Goal: Information Seeking & Learning: Learn about a topic

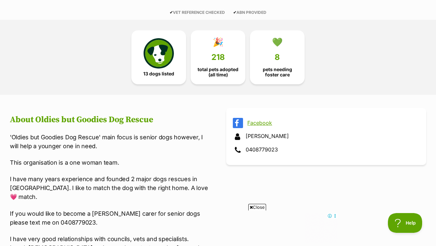
scroll to position [166, 0]
click at [276, 52] on span "8" at bounding box center [276, 56] width 5 height 9
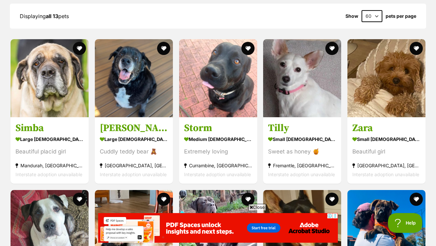
scroll to position [633, 0]
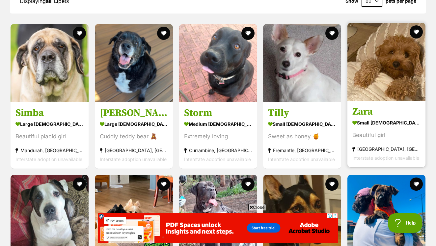
click at [365, 105] on h3 "Zara" at bounding box center [386, 111] width 68 height 13
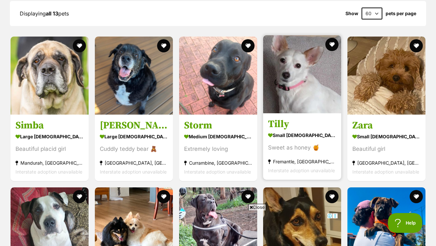
click at [298, 50] on img at bounding box center [302, 74] width 78 height 78
click at [281, 118] on h3 "Tilly" at bounding box center [302, 124] width 68 height 13
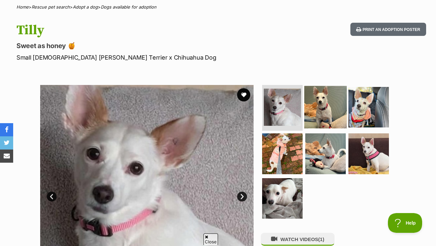
scroll to position [65, 0]
click at [336, 101] on img at bounding box center [325, 106] width 42 height 42
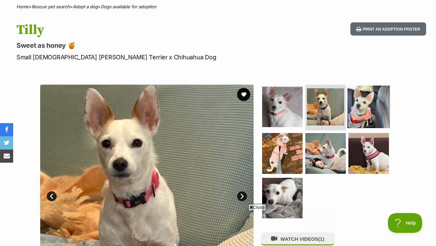
scroll to position [0, 0]
click at [360, 95] on img at bounding box center [368, 106] width 42 height 42
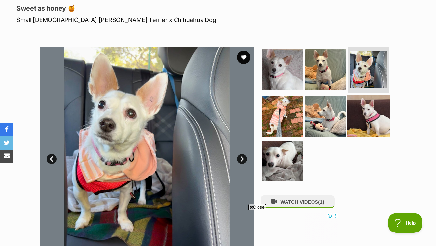
scroll to position [103, 0]
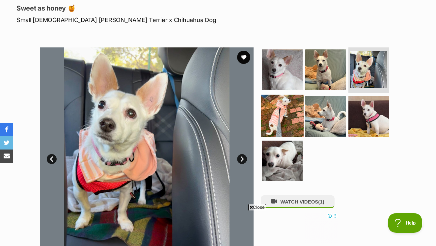
click at [268, 100] on img at bounding box center [282, 116] width 42 height 42
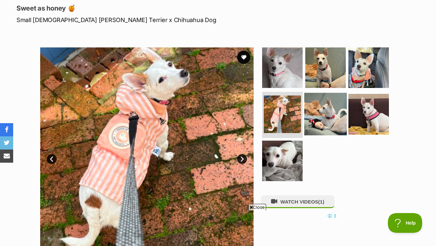
click at [319, 96] on img at bounding box center [325, 114] width 42 height 42
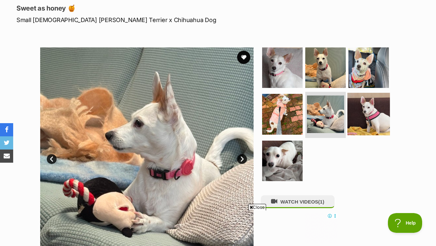
click at [365, 93] on img at bounding box center [368, 114] width 42 height 42
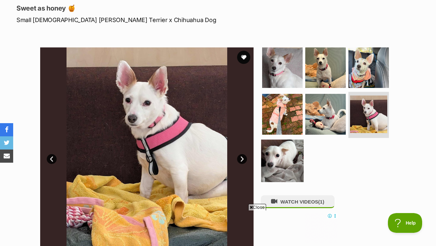
click at [276, 152] on img at bounding box center [282, 161] width 42 height 42
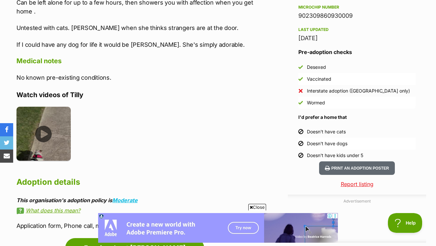
scroll to position [0, 0]
click at [56, 129] on img at bounding box center [43, 134] width 54 height 54
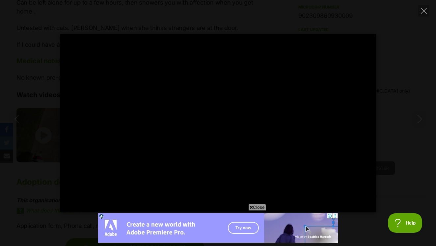
type input "100"
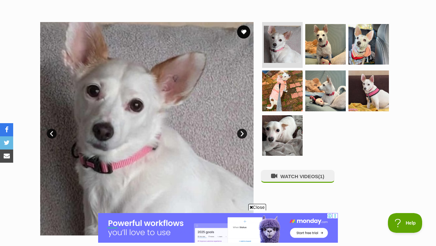
scroll to position [128, 0]
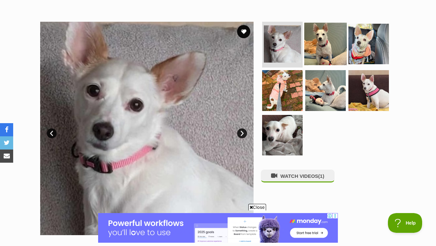
click at [320, 23] on img at bounding box center [325, 43] width 42 height 42
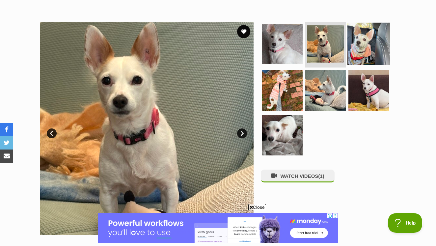
click at [361, 28] on img at bounding box center [368, 43] width 42 height 42
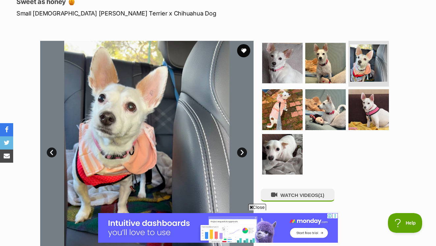
scroll to position [111, 0]
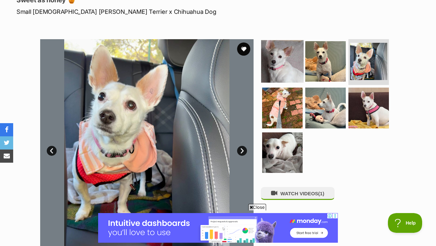
click at [294, 51] on img at bounding box center [282, 61] width 42 height 42
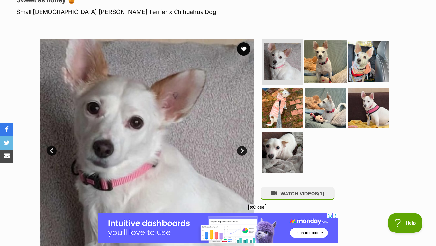
click at [322, 45] on img at bounding box center [325, 61] width 42 height 42
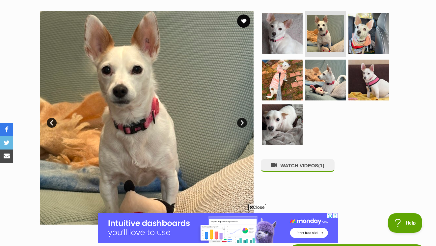
scroll to position [139, 0]
click at [285, 113] on img at bounding box center [282, 124] width 42 height 42
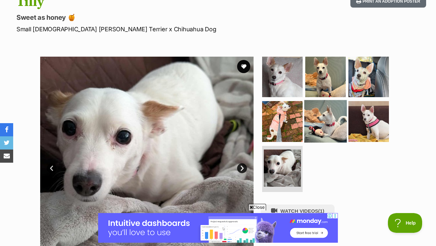
scroll to position [92, 0]
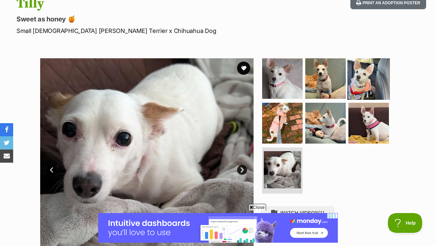
click at [360, 61] on img at bounding box center [368, 78] width 42 height 42
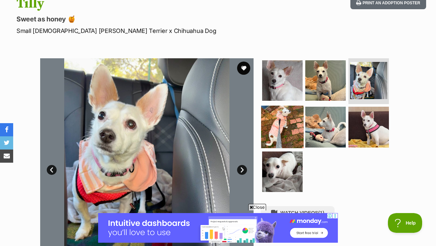
scroll to position [0, 0]
click at [278, 106] on img at bounding box center [282, 127] width 42 height 42
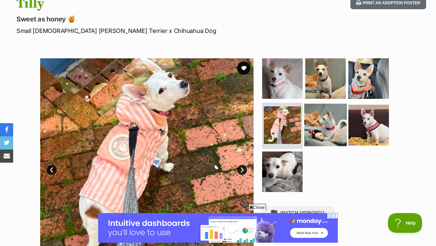
click at [321, 108] on img at bounding box center [325, 125] width 42 height 42
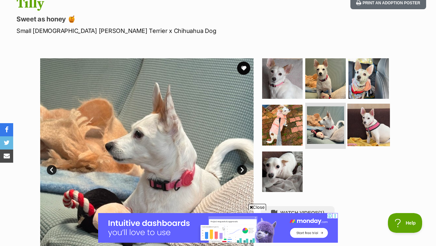
click at [362, 109] on img at bounding box center [368, 125] width 42 height 42
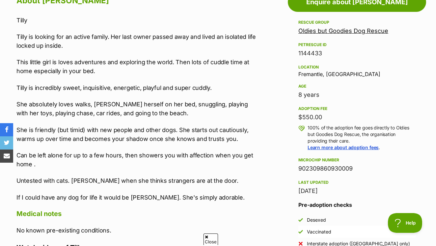
click at [255, 205] on div "About Tilly Tilly Tilly is looking for an active family. Her last owner passed …" at bounding box center [137, 188] width 243 height 390
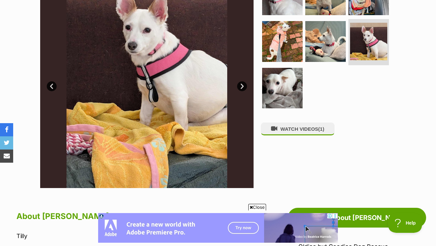
scroll to position [168, 0]
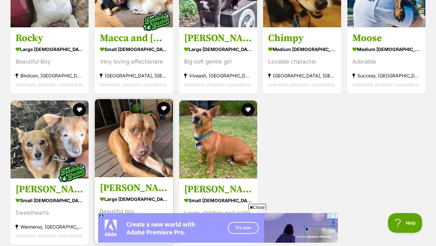
scroll to position [874, 0]
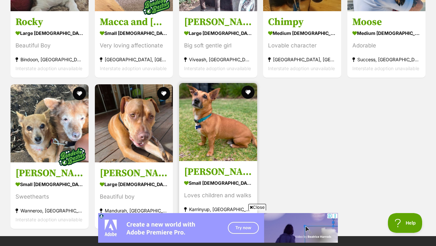
click at [216, 105] on img at bounding box center [218, 122] width 78 height 78
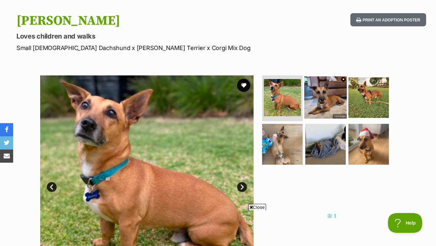
click at [323, 83] on img at bounding box center [325, 97] width 42 height 42
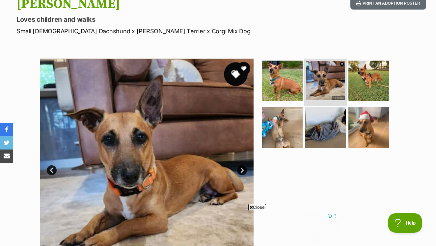
scroll to position [99, 0]
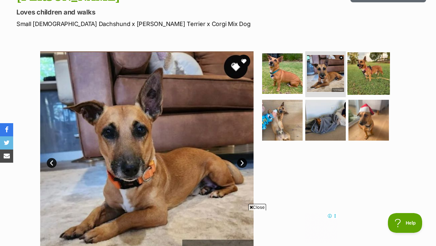
click at [359, 64] on img at bounding box center [368, 73] width 42 height 42
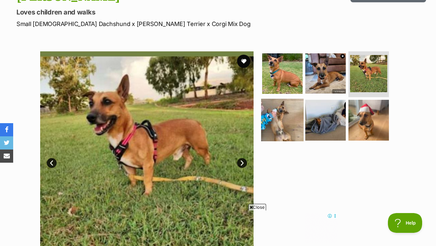
click at [285, 102] on img at bounding box center [282, 120] width 42 height 42
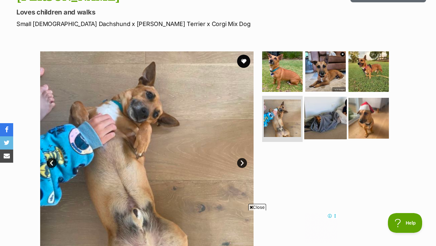
click at [318, 106] on img at bounding box center [325, 118] width 42 height 42
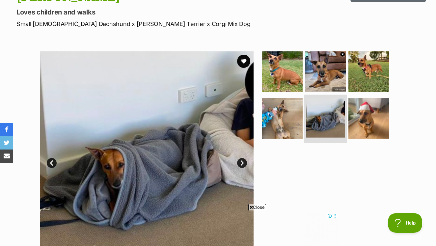
scroll to position [0, 0]
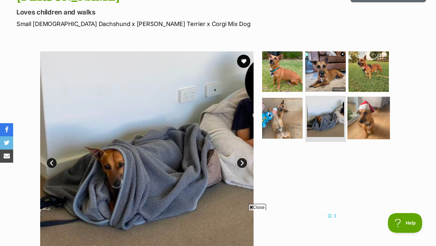
click at [366, 107] on img at bounding box center [368, 118] width 42 height 42
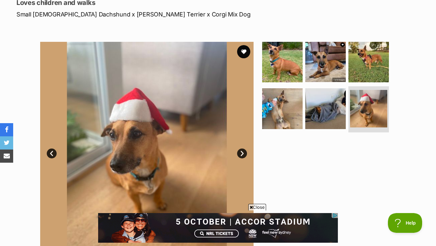
scroll to position [109, 0]
